Goal: Task Accomplishment & Management: Manage account settings

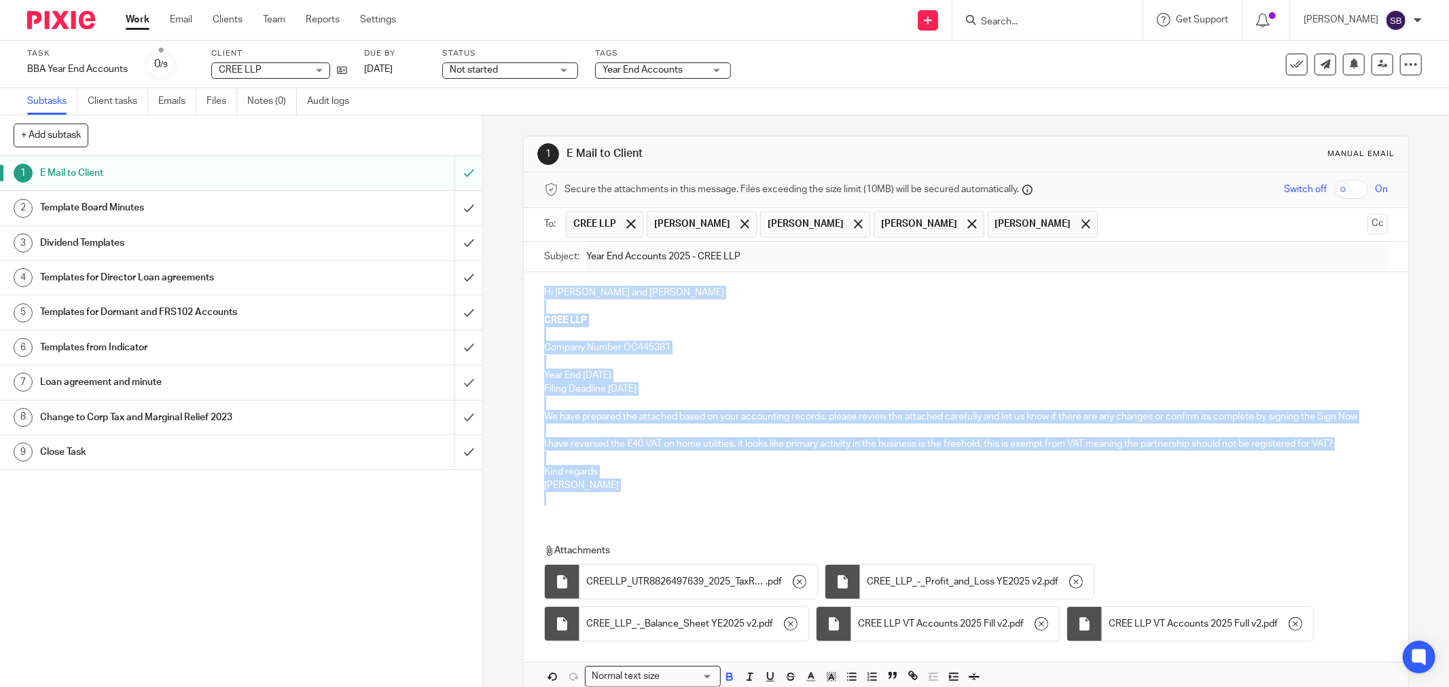
scroll to position [71, 0]
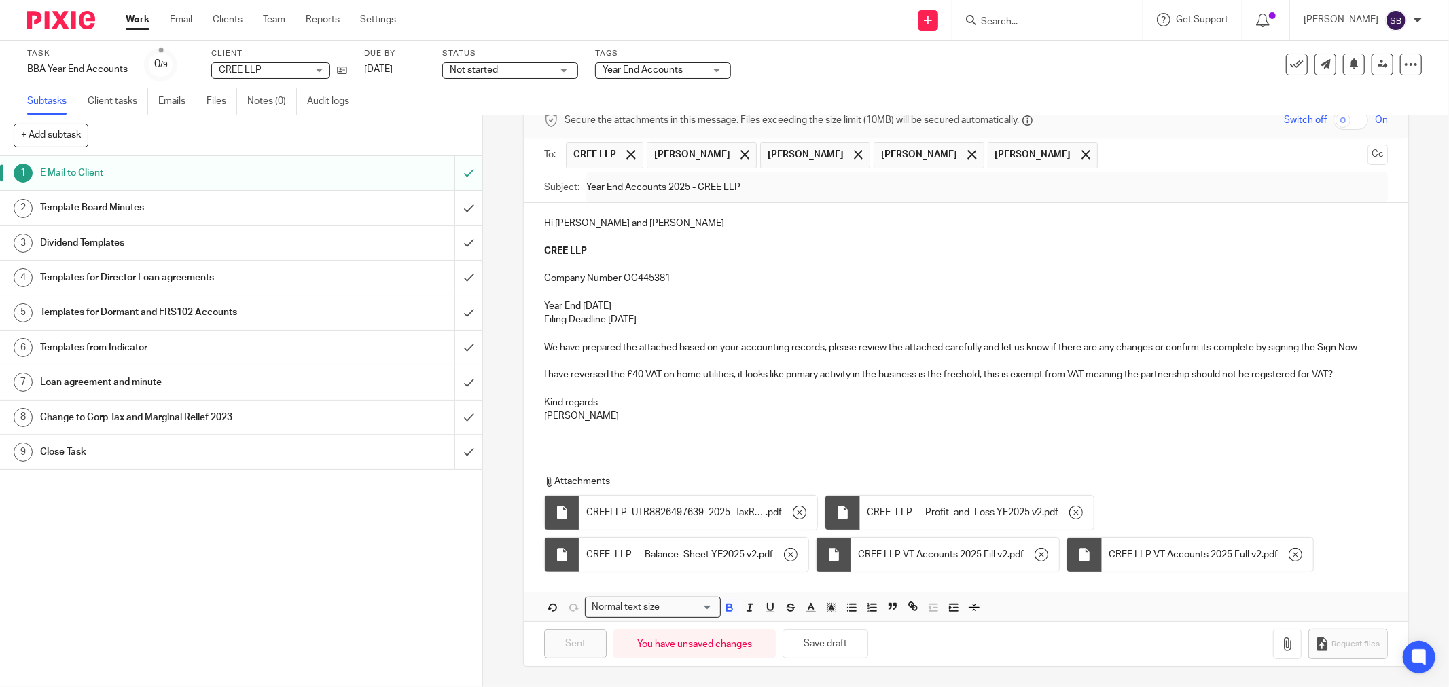
click at [1047, 16] on input "Search" at bounding box center [1041, 22] width 122 height 12
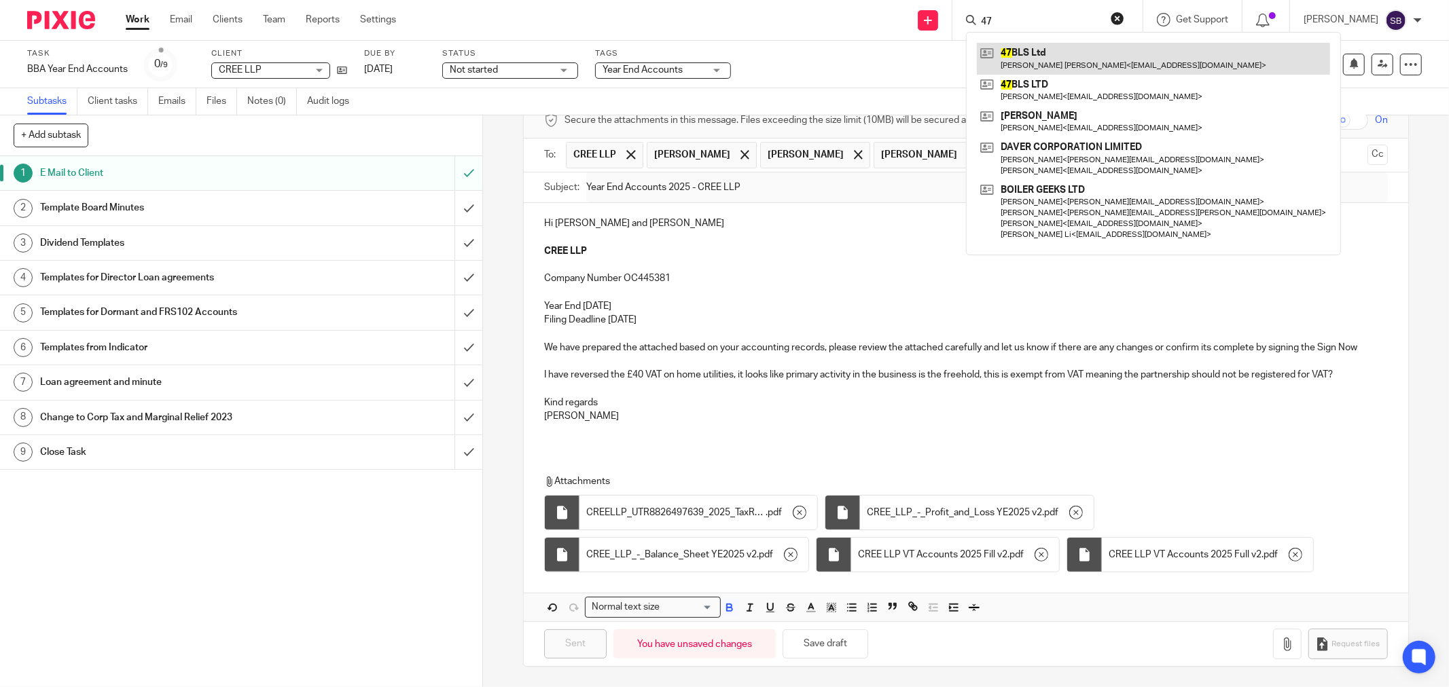
type input "47"
click at [1057, 65] on link at bounding box center [1153, 58] width 353 height 31
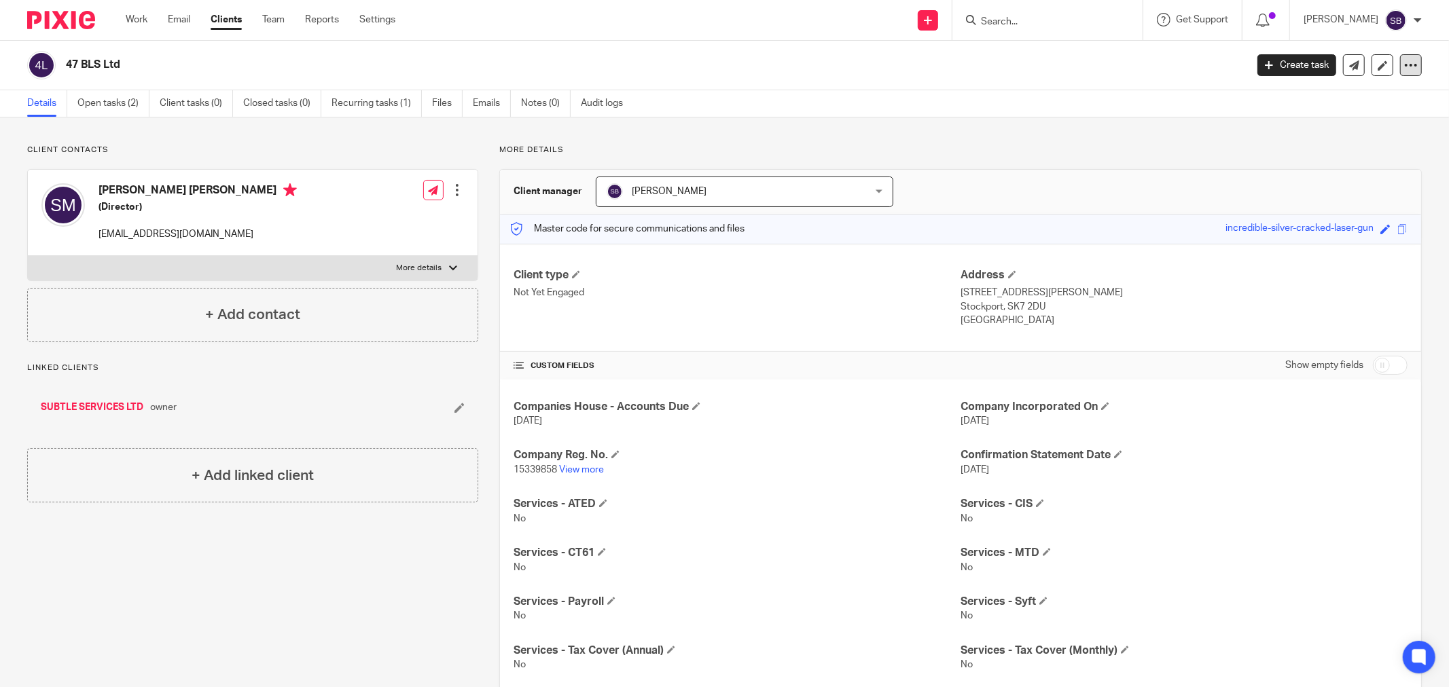
click at [1410, 68] on div at bounding box center [1411, 65] width 22 height 22
click at [1306, 133] on link "Merge" at bounding box center [1326, 140] width 150 height 20
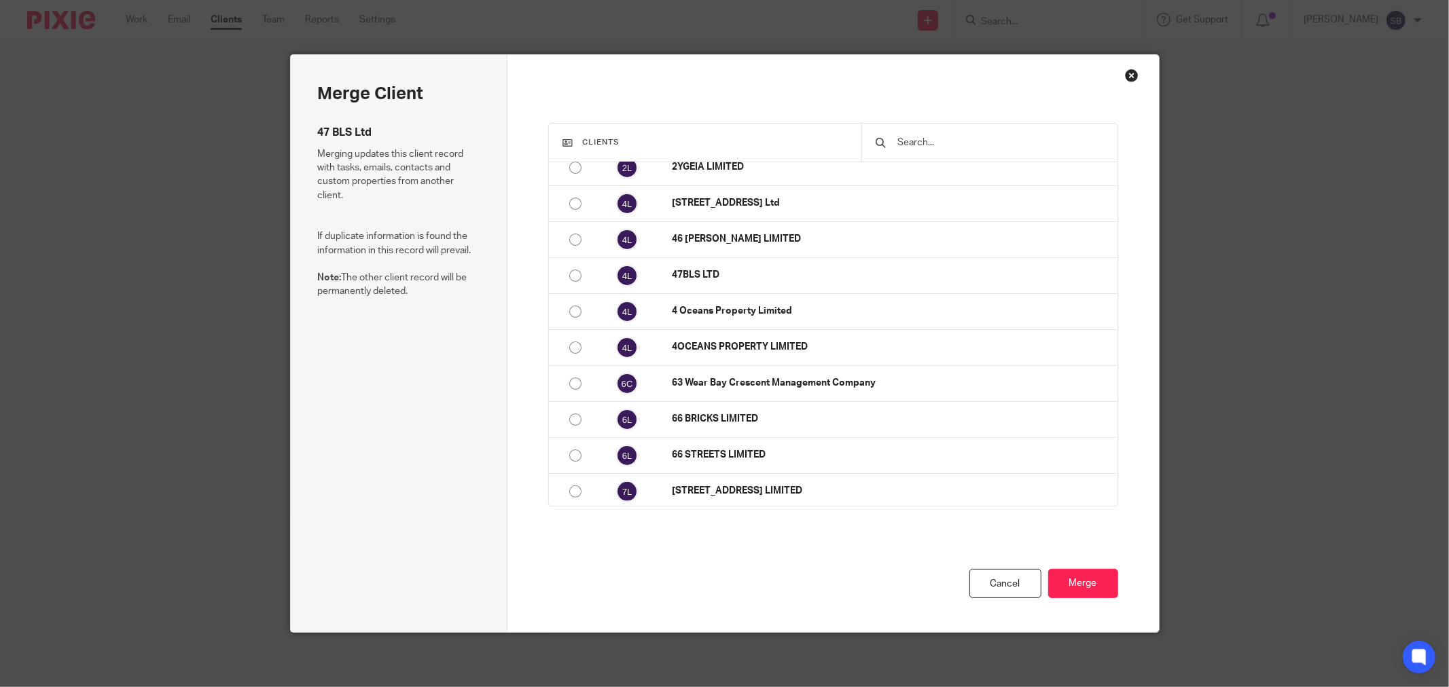
scroll to position [226, 0]
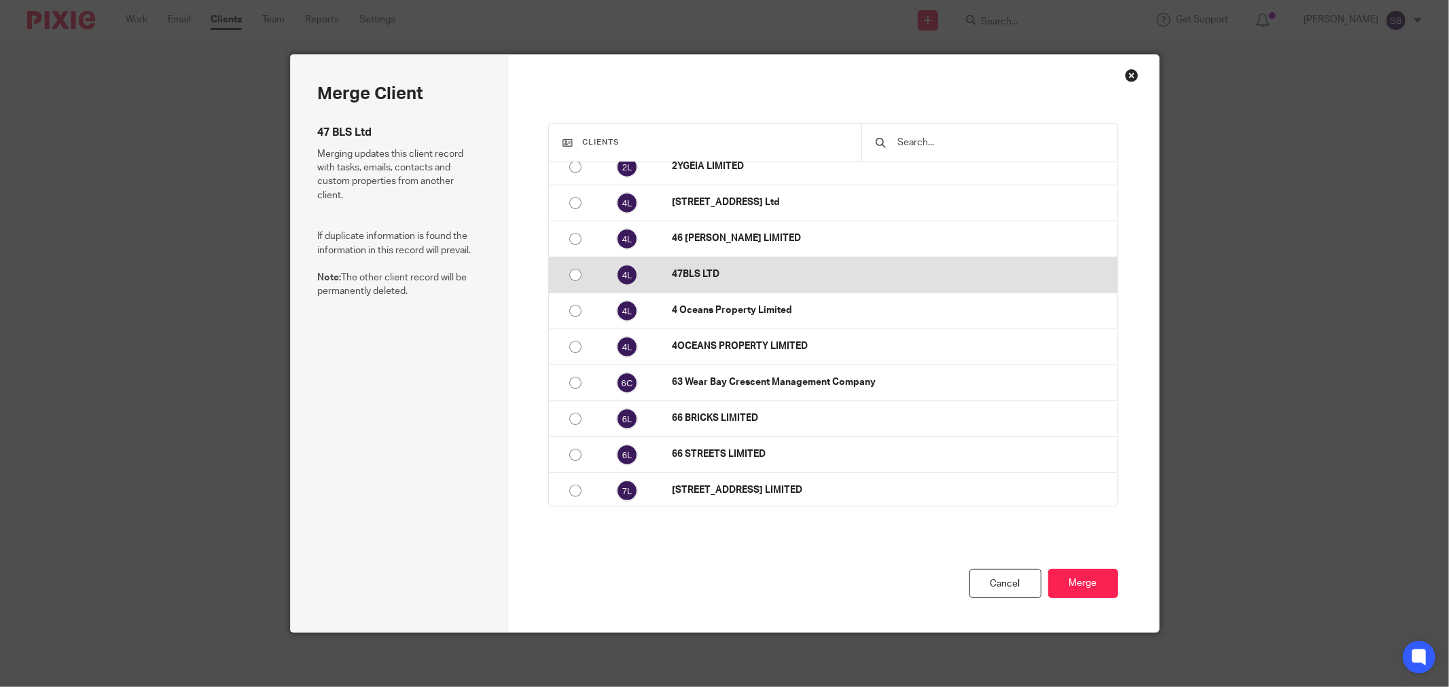
click at [562, 273] on input "radio" at bounding box center [575, 275] width 26 height 26
radio input "false"
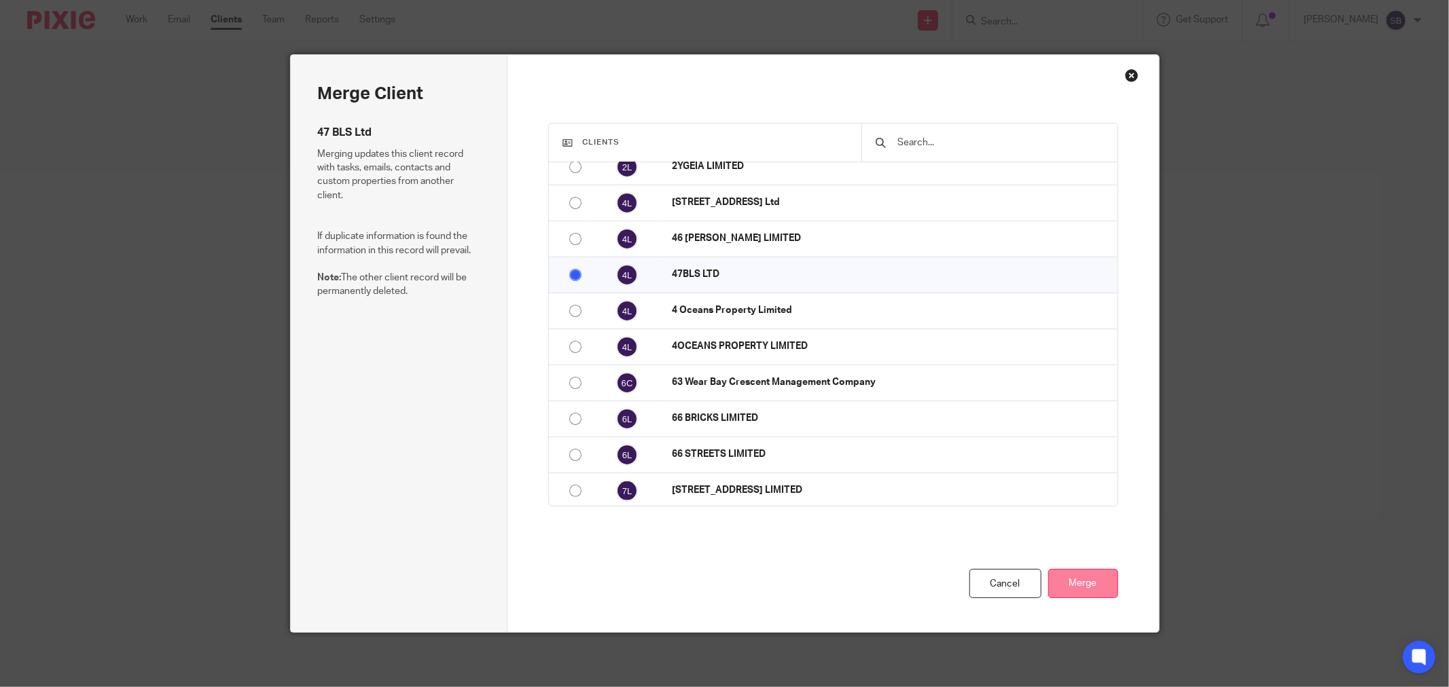
click at [1063, 571] on button "Merge" at bounding box center [1083, 583] width 70 height 29
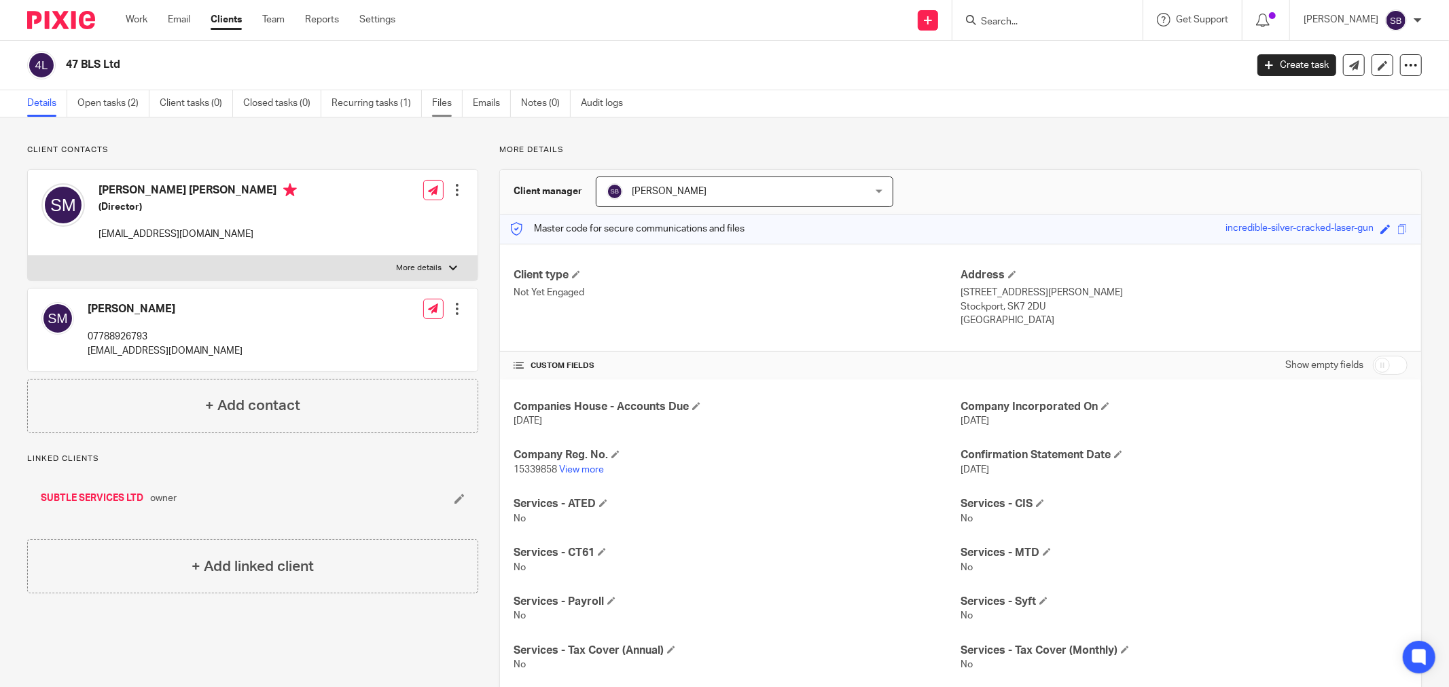
click at [437, 106] on link "Files" at bounding box center [447, 103] width 31 height 26
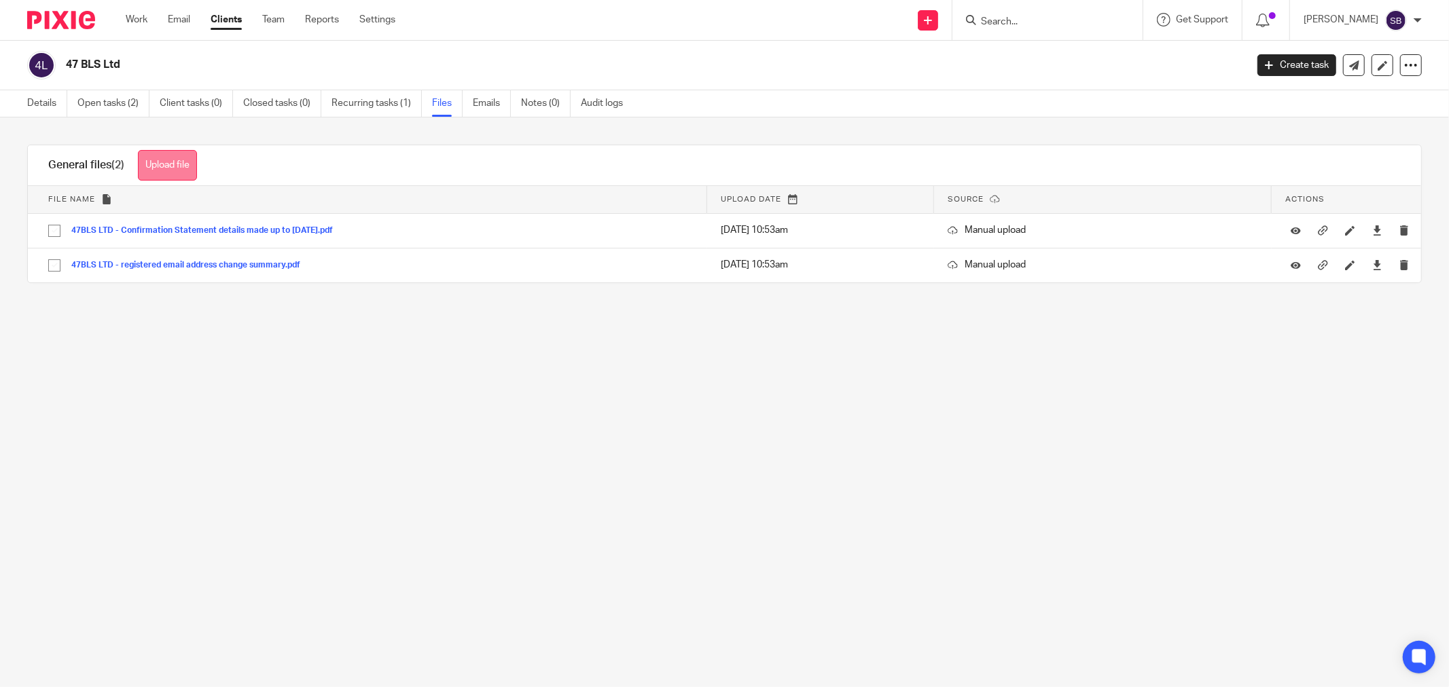
click at [179, 166] on button "Upload file" at bounding box center [167, 165] width 59 height 31
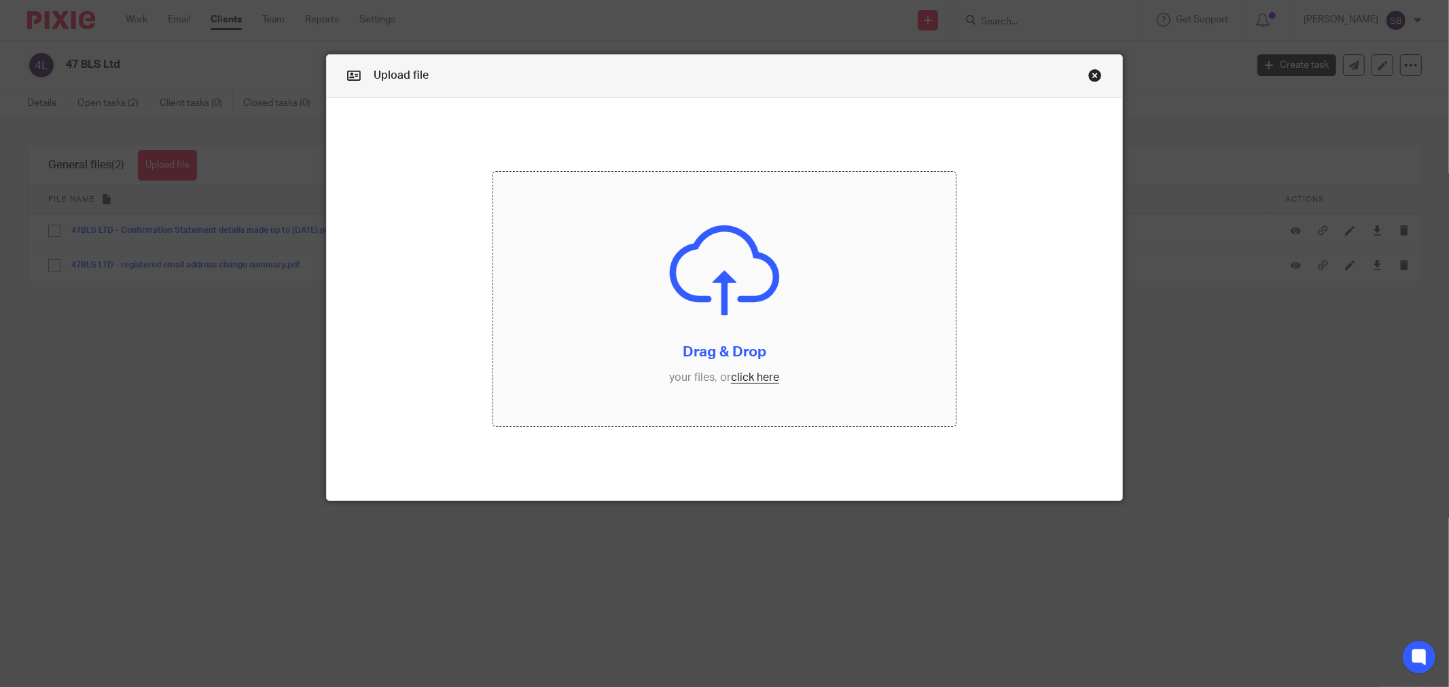
click at [763, 381] on input "file" at bounding box center [724, 299] width 463 height 255
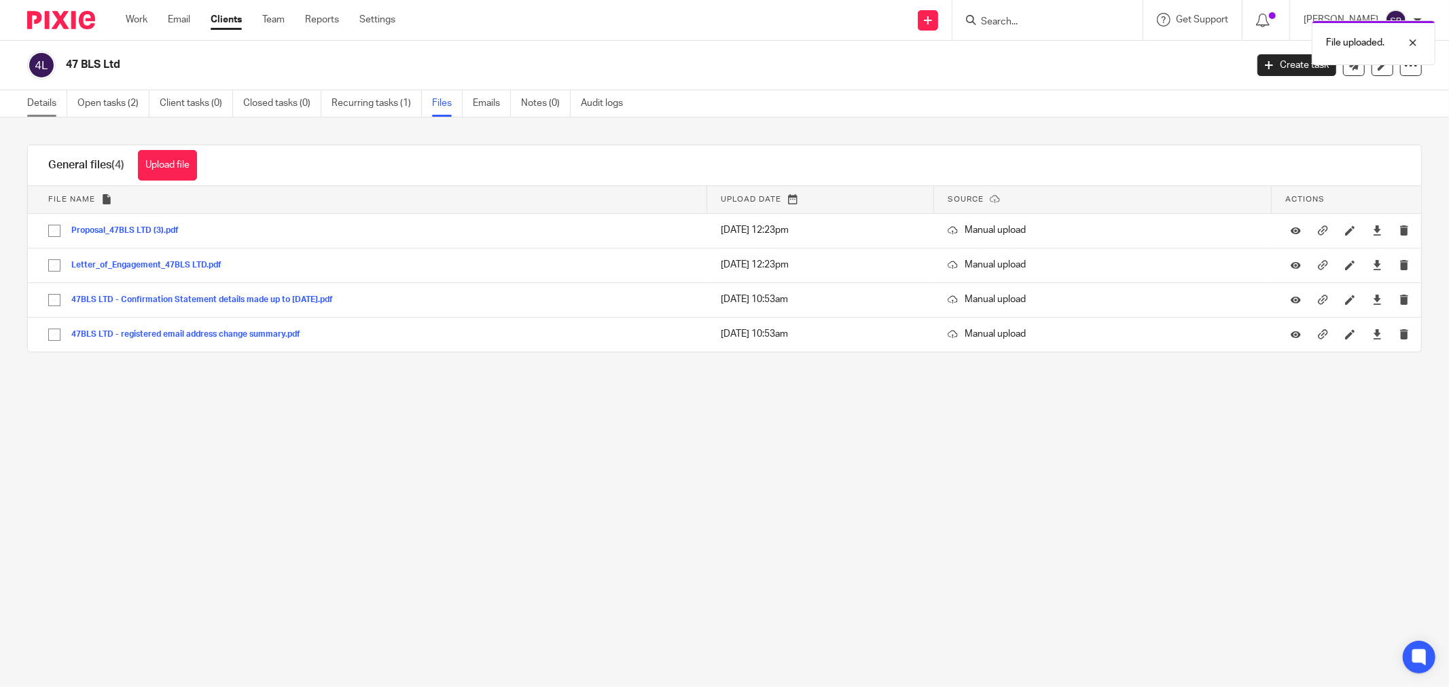
click at [33, 107] on link "Details" at bounding box center [47, 103] width 40 height 26
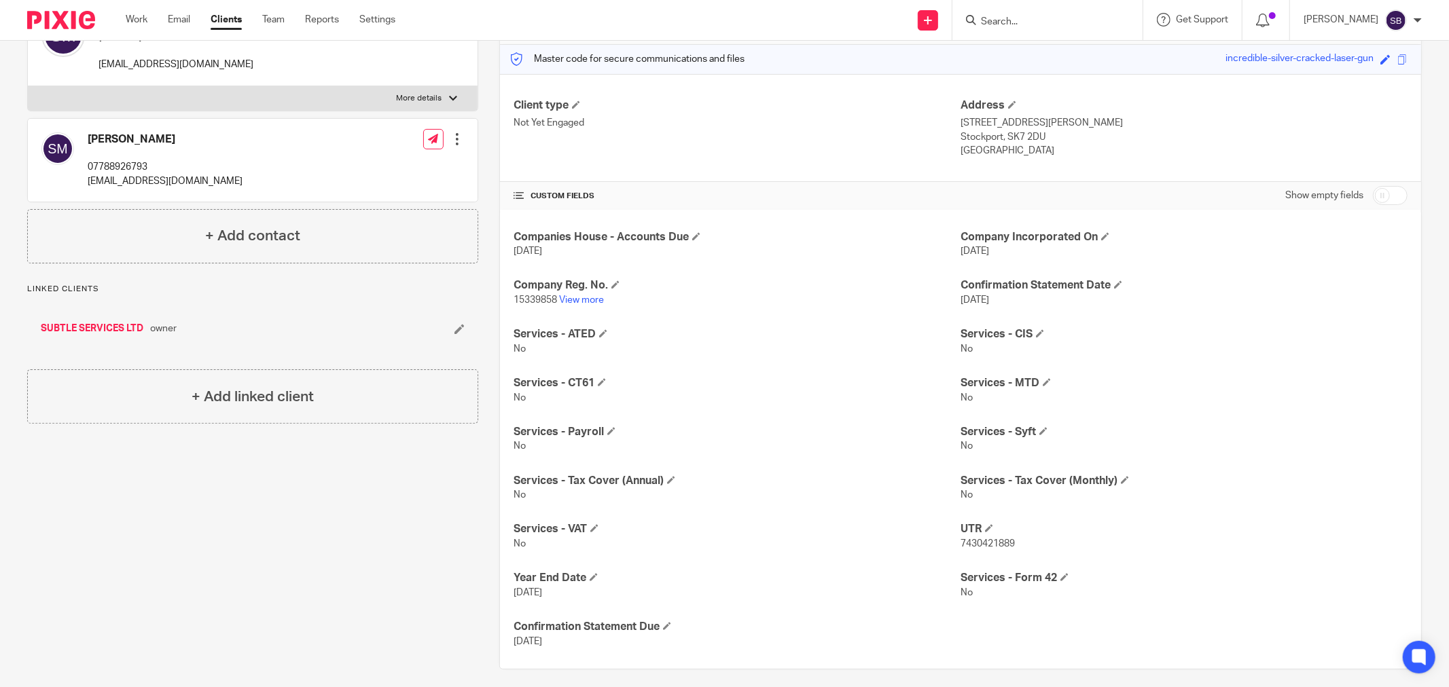
scroll to position [179, 0]
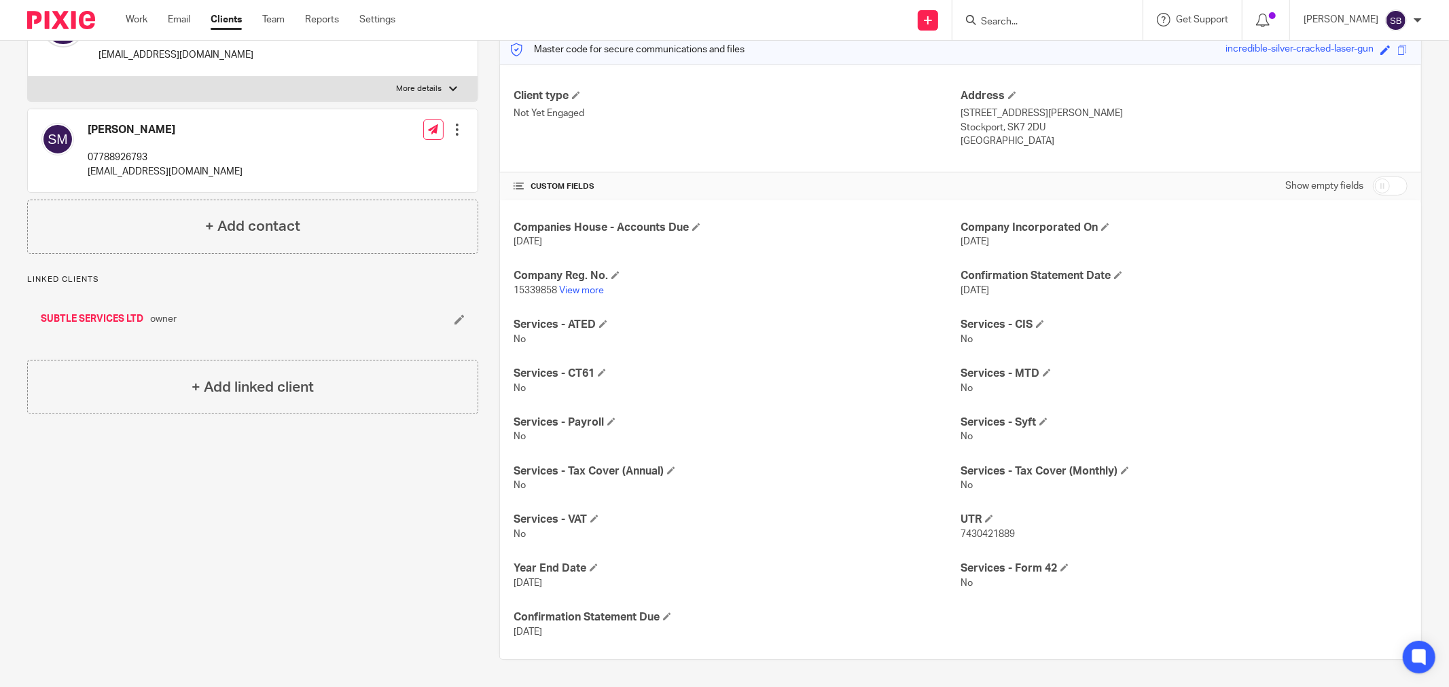
click at [1386, 185] on input "checkbox" at bounding box center [1390, 186] width 35 height 19
checkbox input "true"
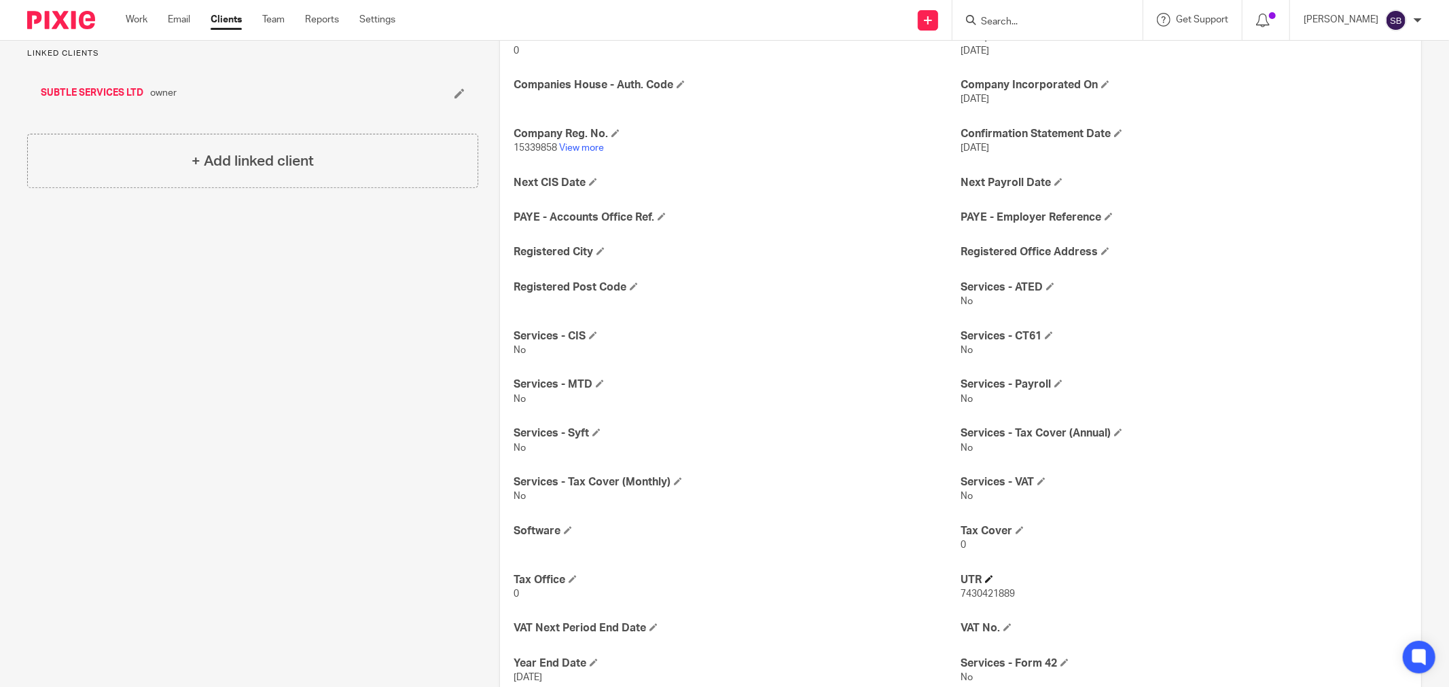
scroll to position [481, 0]
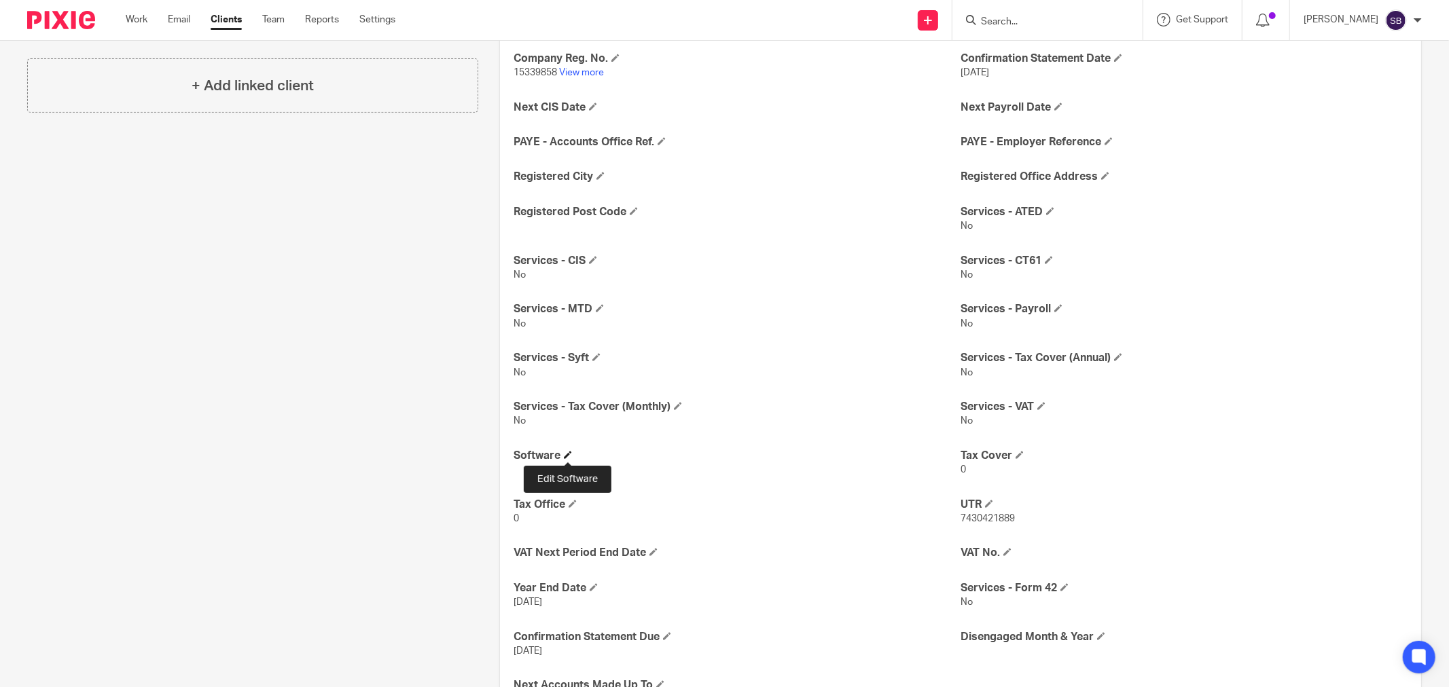
click at [564, 456] on span at bounding box center [568, 455] width 8 height 8
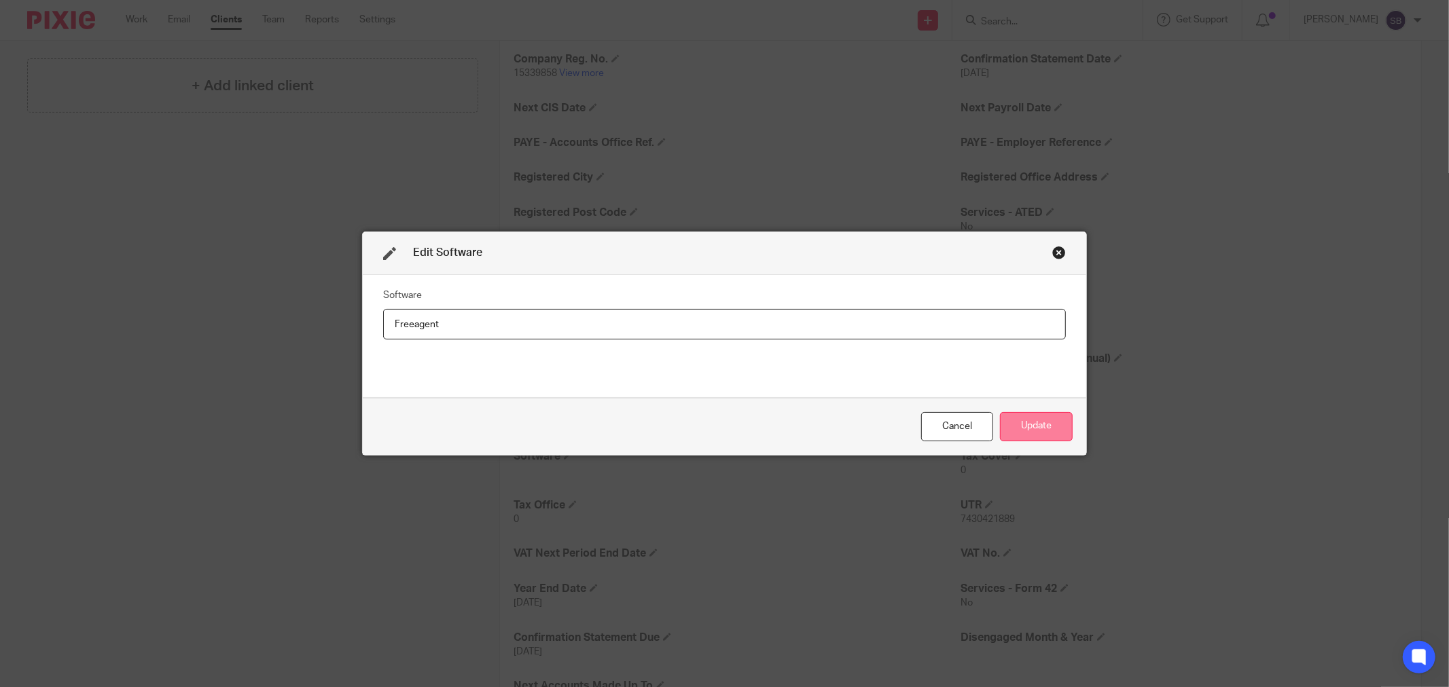
type input "Freeagent"
click at [1030, 429] on button "Update" at bounding box center [1036, 426] width 73 height 29
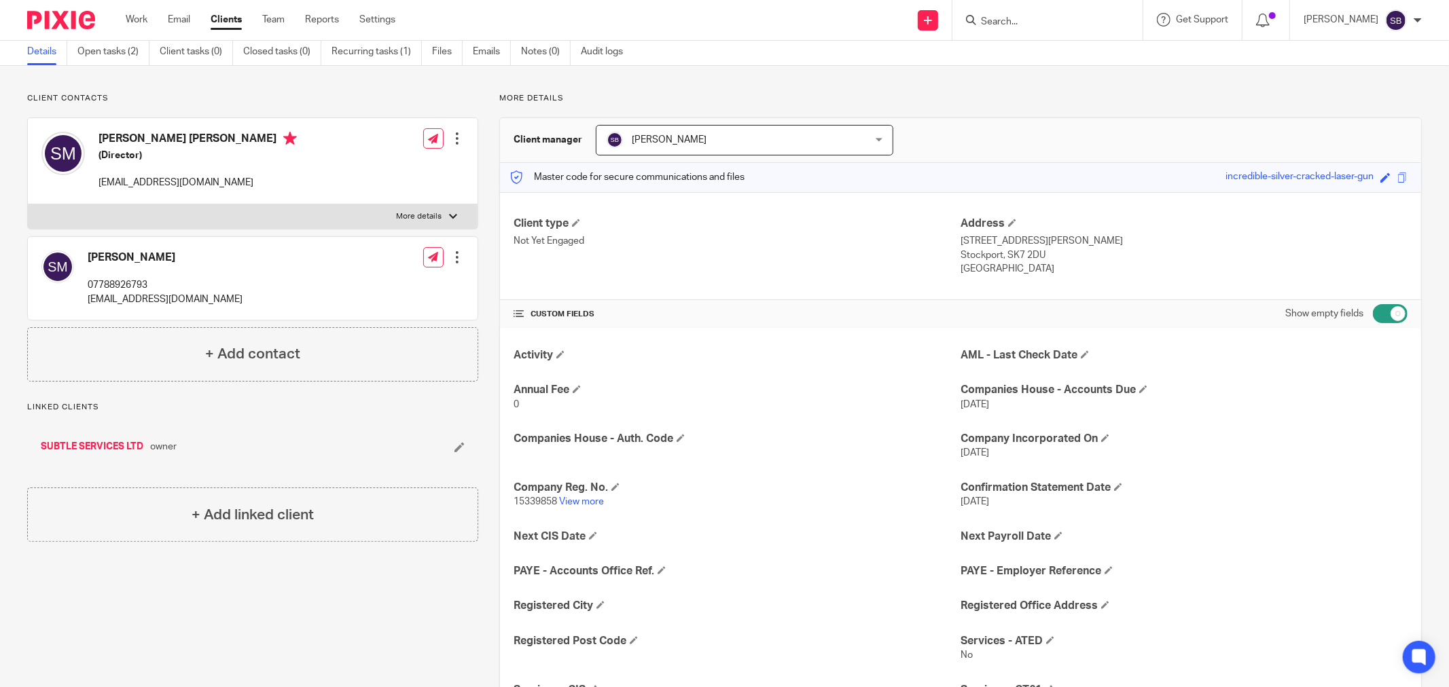
scroll to position [0, 0]
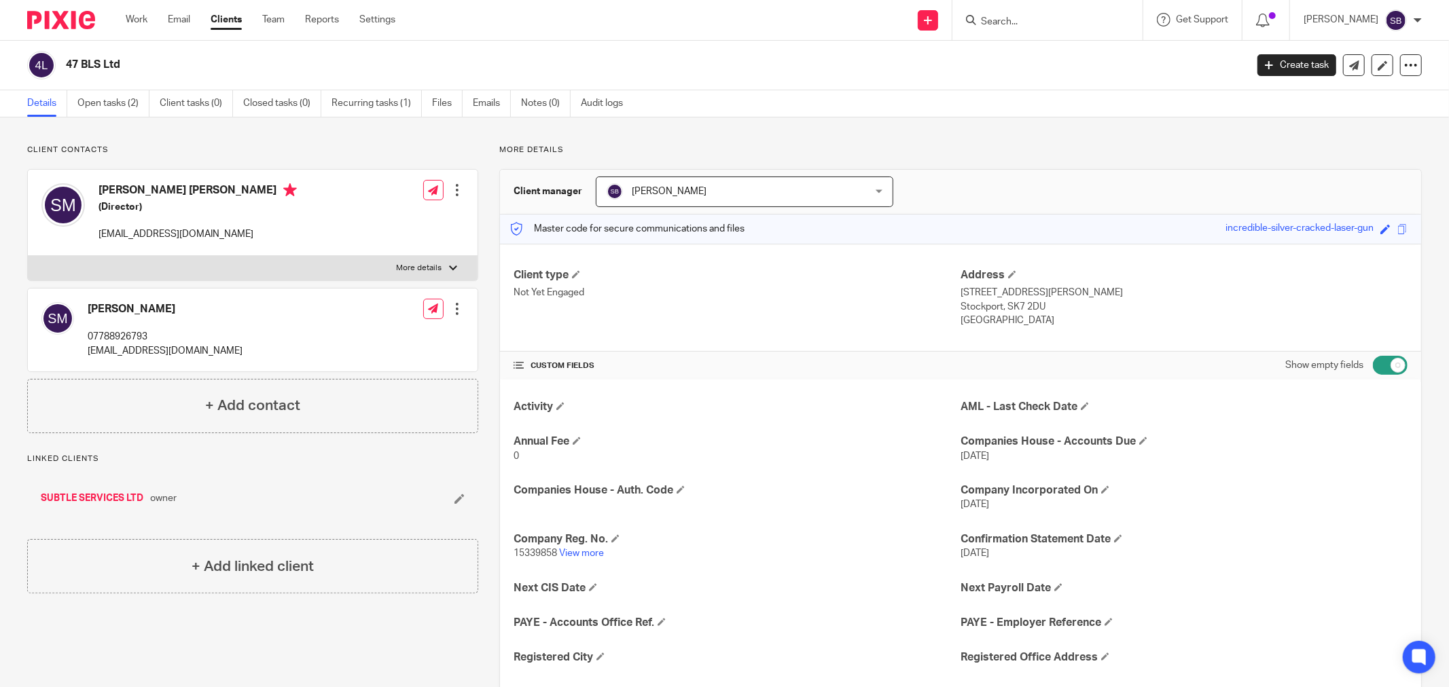
click at [1099, 19] on input "Search" at bounding box center [1041, 22] width 122 height 12
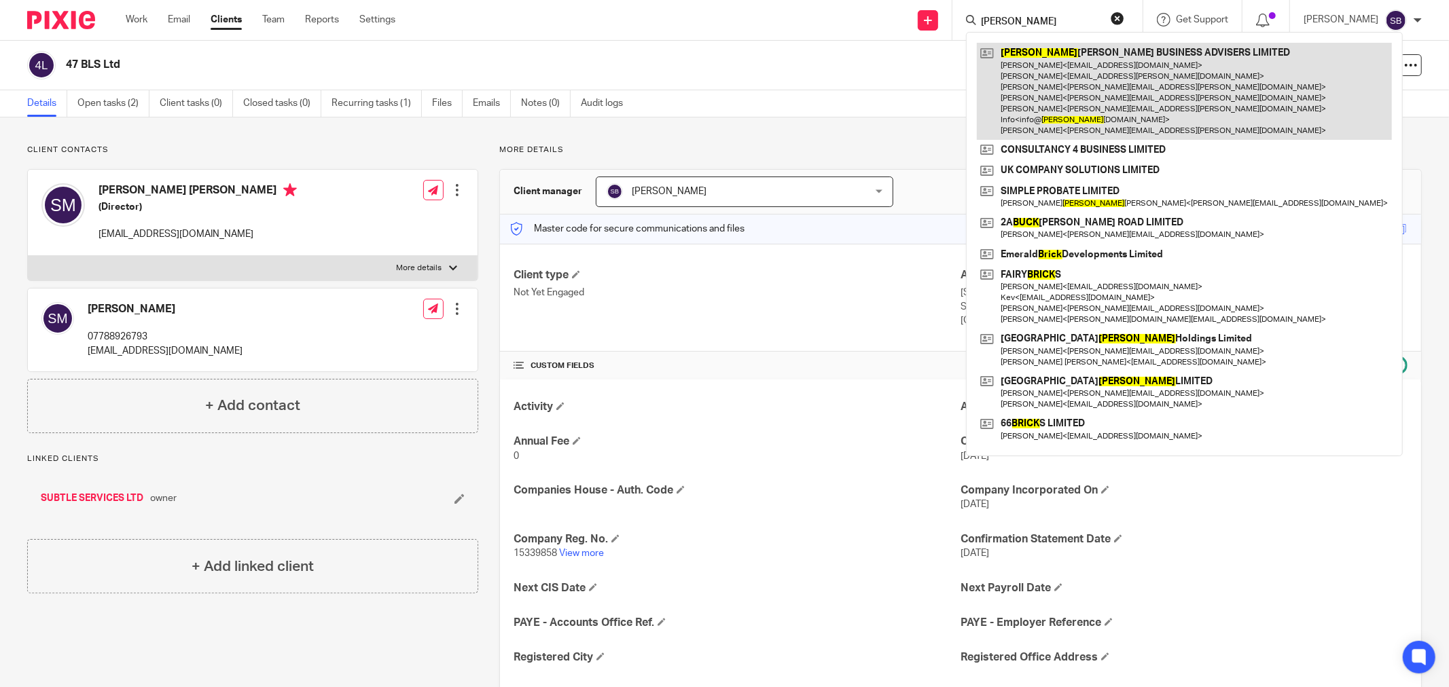
type input "bick"
click at [1135, 75] on link at bounding box center [1184, 91] width 415 height 97
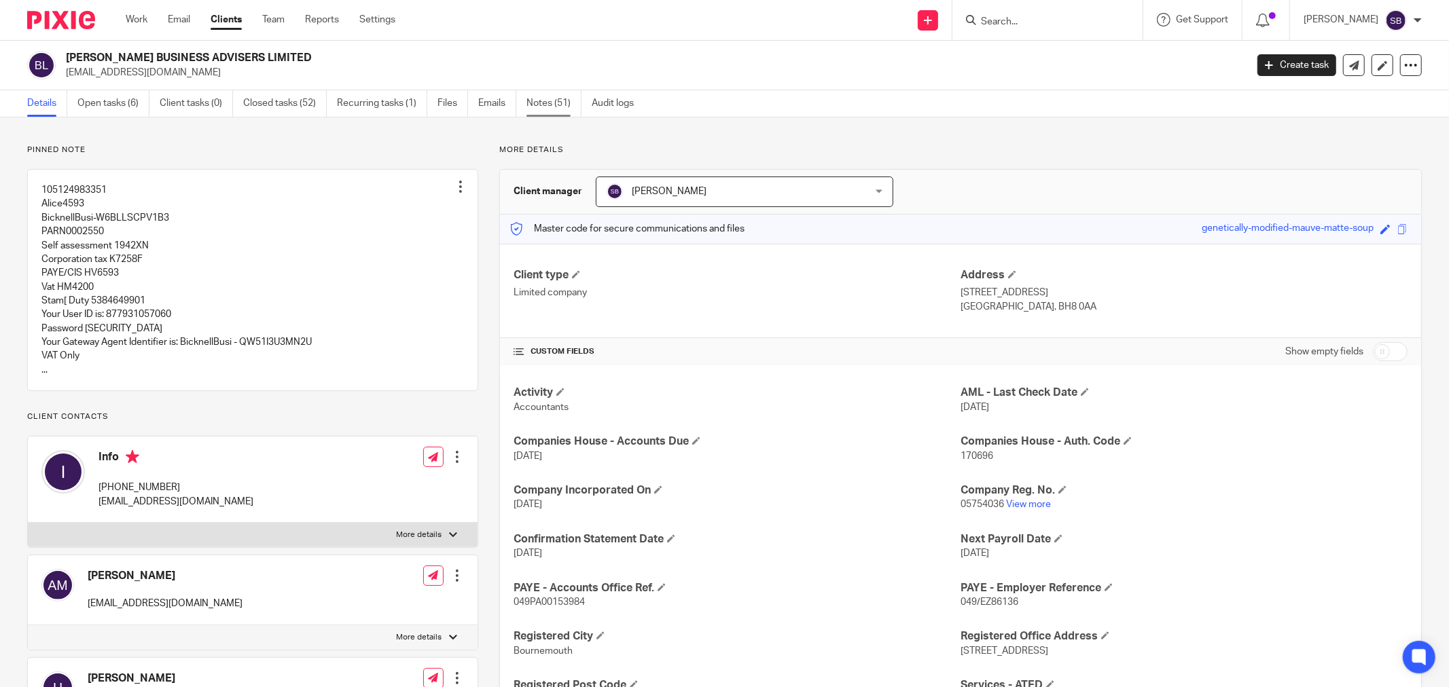
click at [539, 105] on link "Notes (51)" at bounding box center [553, 103] width 55 height 26
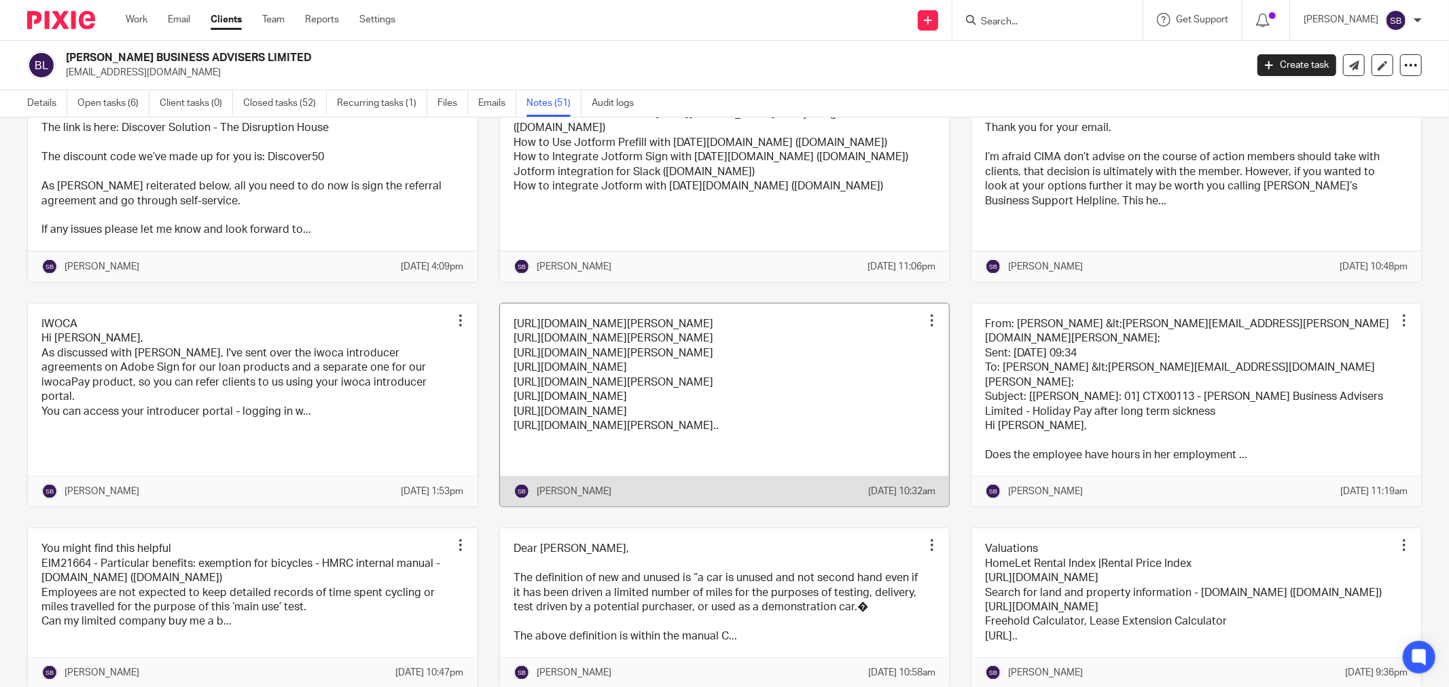
scroll to position [1585, 0]
click at [858, 482] on link at bounding box center [725, 403] width 450 height 203
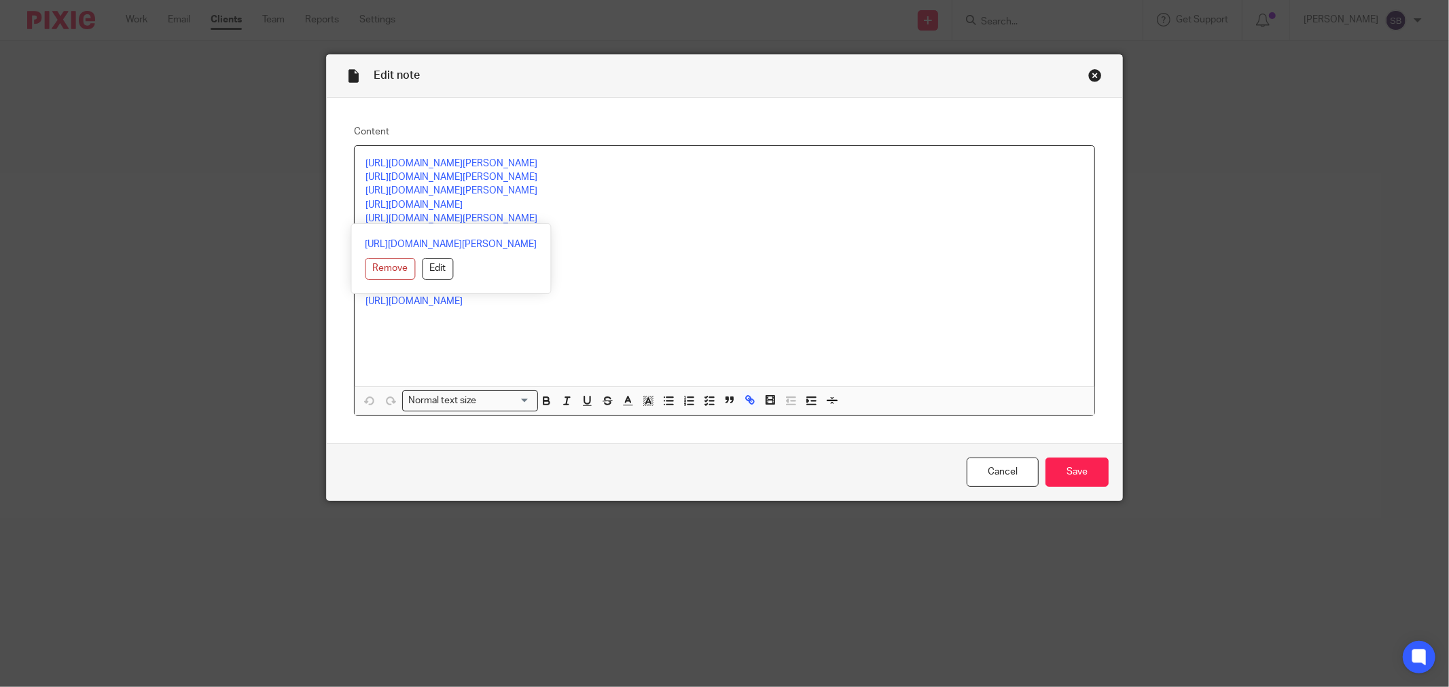
drag, startPoint x: 358, startPoint y: 217, endPoint x: 539, endPoint y: 215, distance: 180.7
click at [539, 215] on div "https://calendly.com/bridget-101/30min https://calendly.com/jayne-55/30min http…" at bounding box center [725, 266] width 740 height 240
copy link "https://calendly.com/rachel-bba/30min"
click at [1090, 73] on div "Close this dialog window" at bounding box center [1095, 76] width 14 height 14
